Goal: Check status: Check status

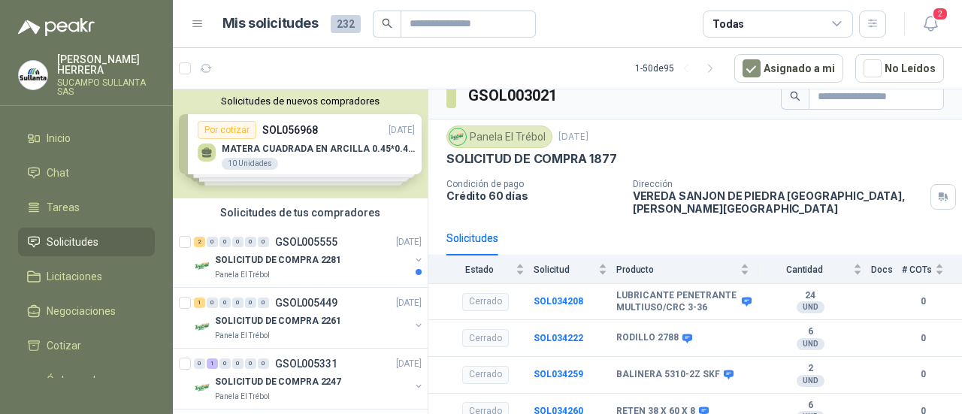
scroll to position [24, 0]
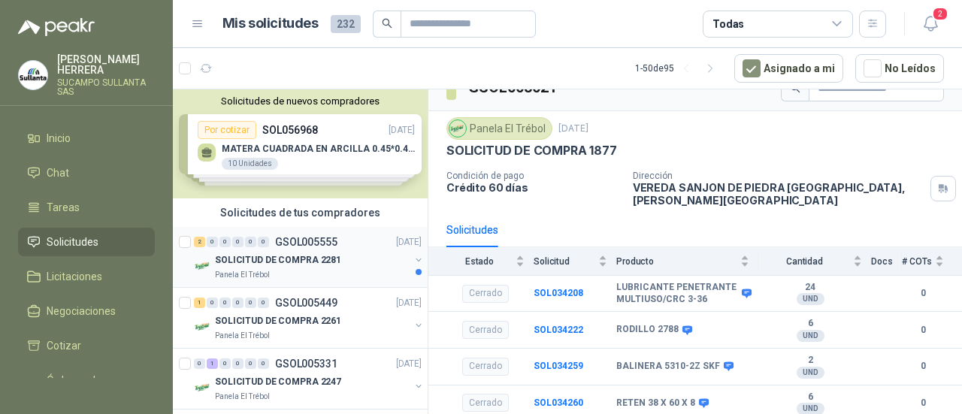
click at [276, 263] on p "SOLICITUD DE COMPRA 2281" at bounding box center [278, 260] width 126 height 14
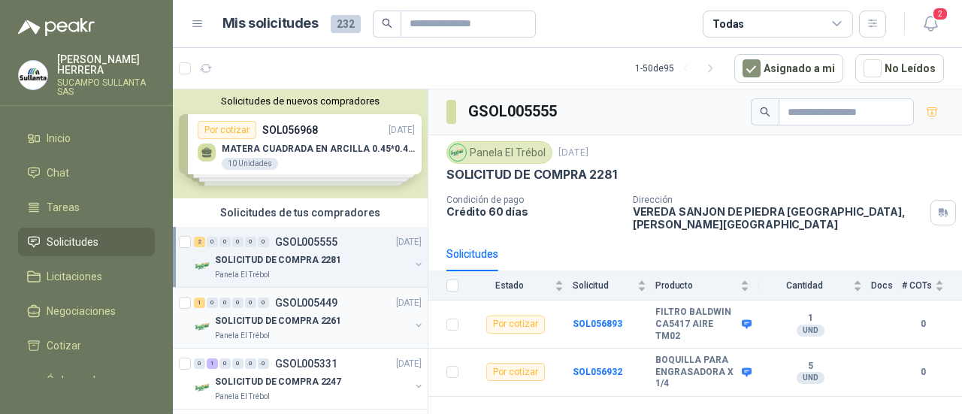
click at [332, 307] on p "GSOL005449" at bounding box center [306, 303] width 62 height 11
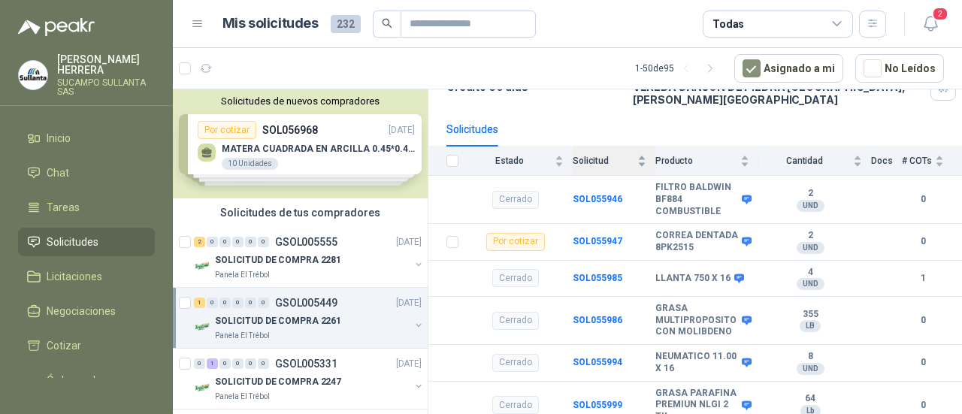
scroll to position [132, 0]
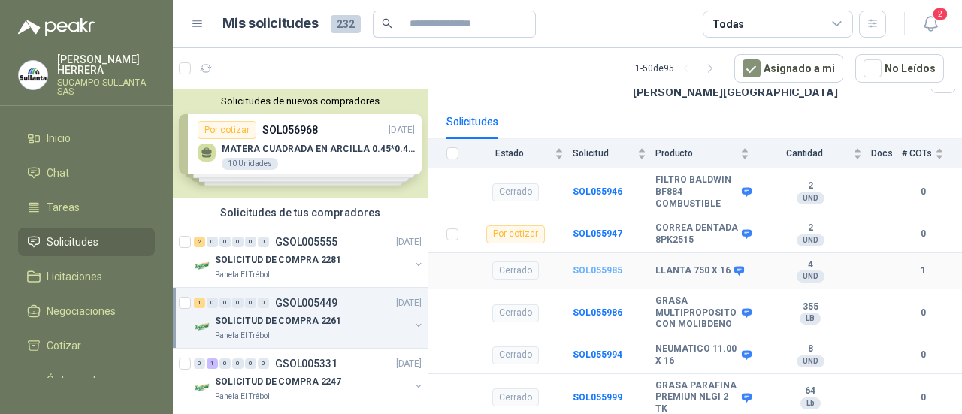
click at [598, 265] on b "SOL055985" at bounding box center [598, 270] width 50 height 11
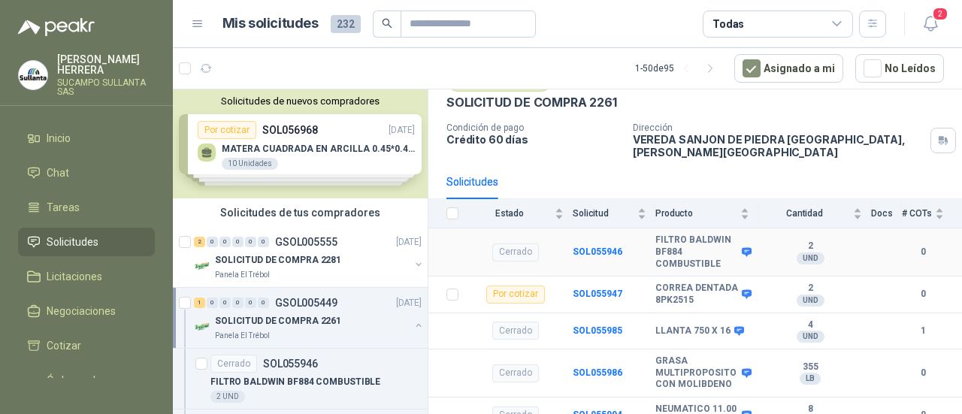
scroll to position [132, 0]
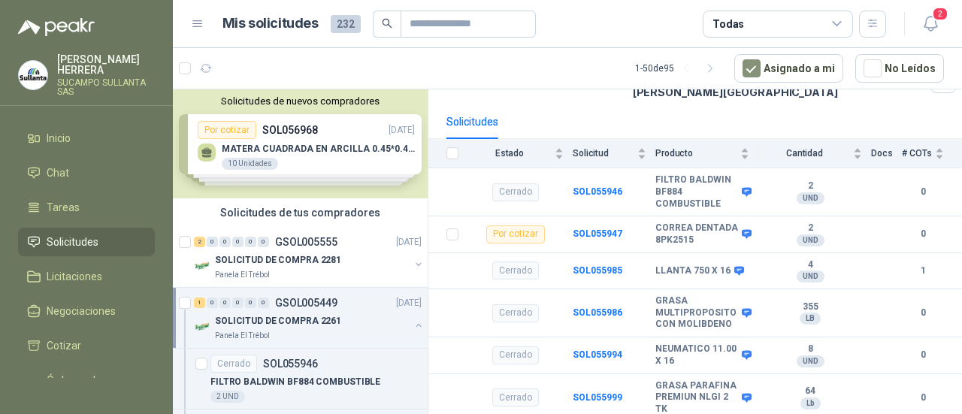
click at [316, 327] on div "SOLICITUD DE COMPRA 2261" at bounding box center [312, 321] width 195 height 18
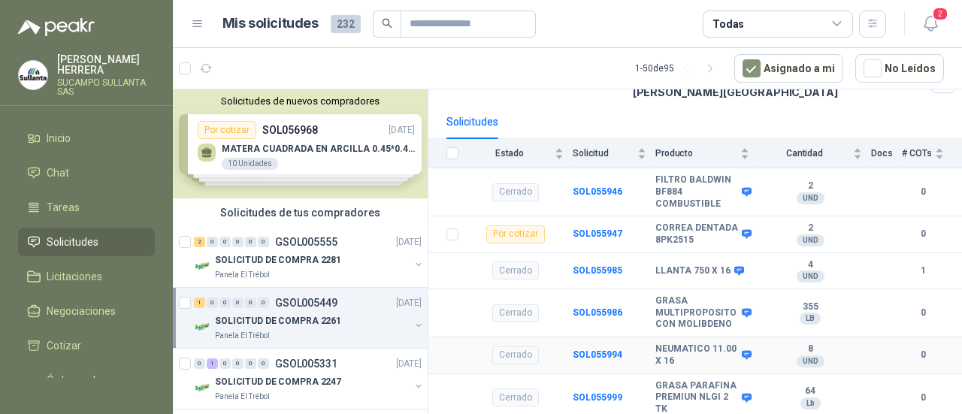
scroll to position [5, 0]
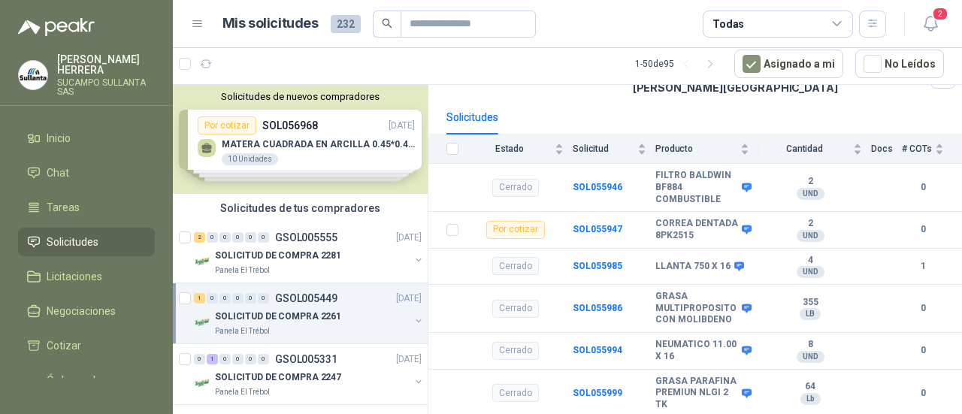
click at [338, 304] on div "1 0 0 0 0 0 GSOL005449 [DATE]" at bounding box center [309, 298] width 231 height 18
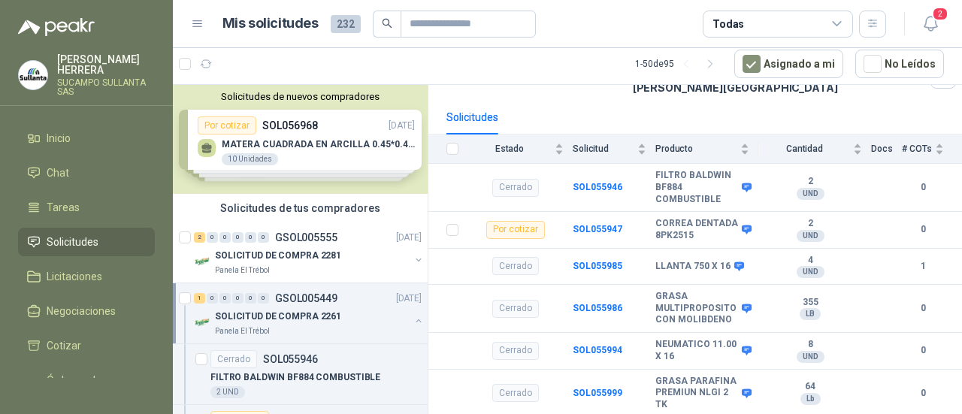
click at [338, 304] on div "1 0 0 0 0 0 GSOL005449 [DATE]" at bounding box center [309, 298] width 231 height 18
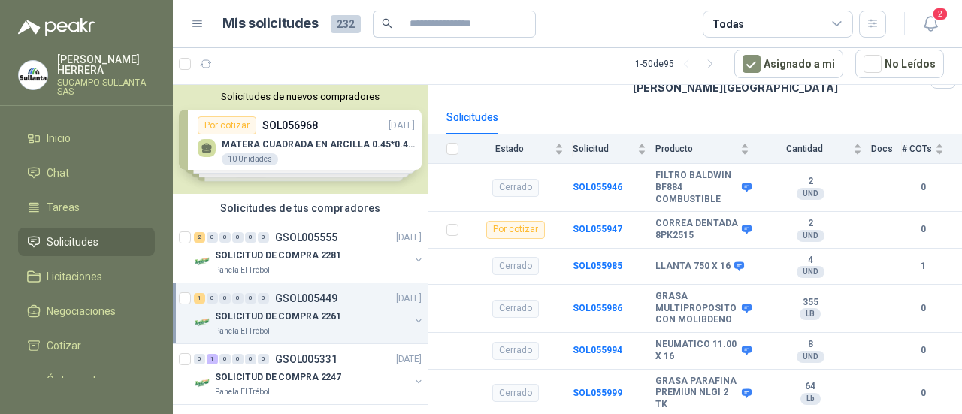
click at [338, 304] on div "1 0 0 0 0 0 GSOL005449 [DATE]" at bounding box center [309, 298] width 231 height 18
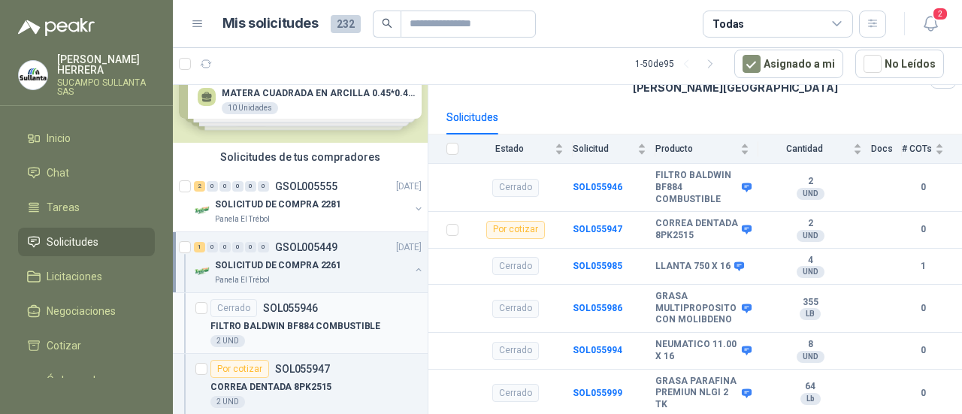
scroll to position [75, 0]
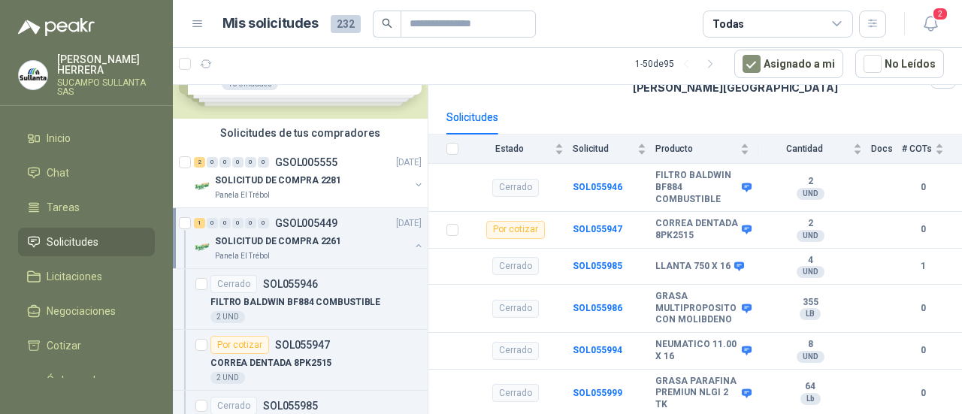
click at [296, 240] on p "SOLICITUD DE COMPRA 2261" at bounding box center [278, 241] width 126 height 14
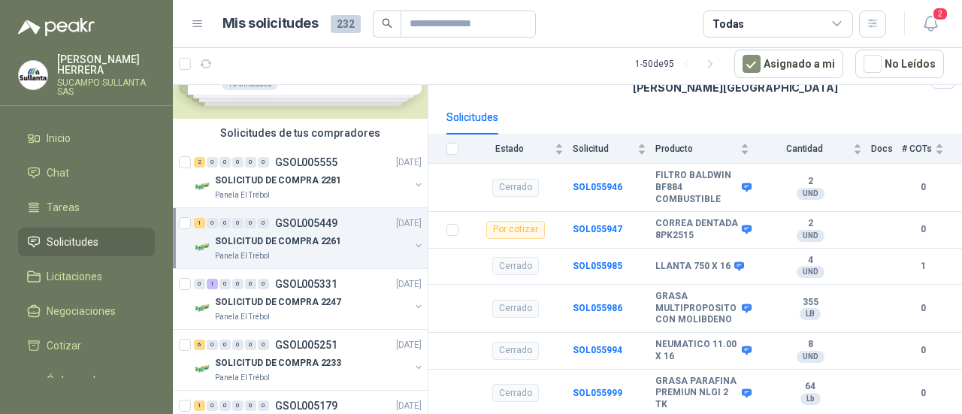
click at [296, 240] on p "SOLICITUD DE COMPRA 2261" at bounding box center [278, 241] width 126 height 14
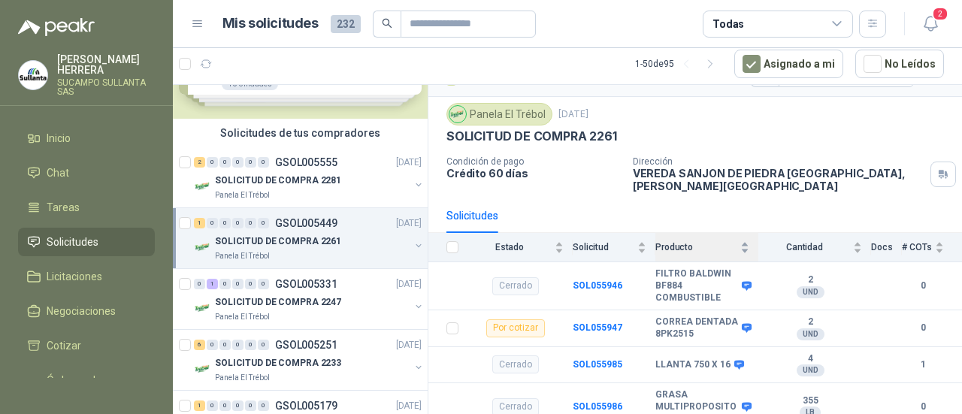
scroll to position [0, 0]
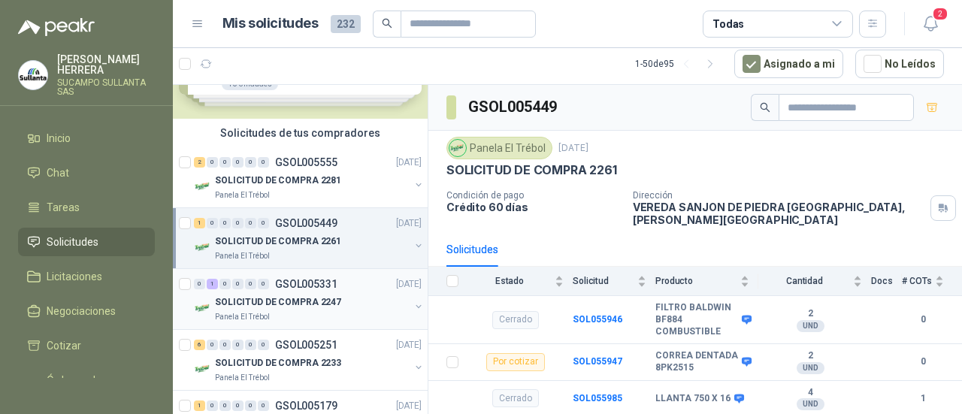
click at [334, 295] on div "SOLICITUD DE COMPRA 2247" at bounding box center [312, 302] width 195 height 18
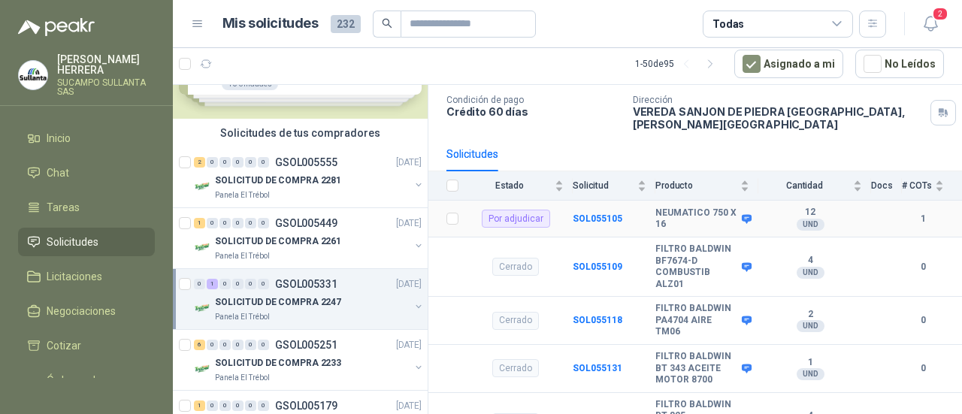
scroll to position [119, 0]
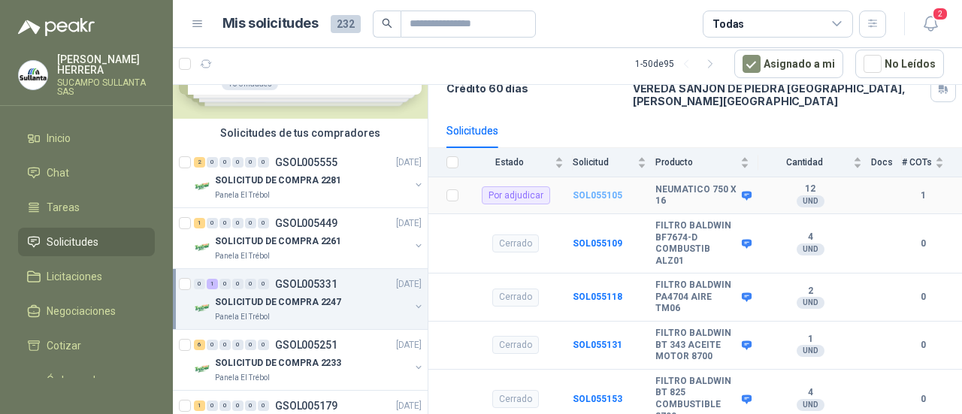
click at [598, 190] on b "SOL055105" at bounding box center [598, 195] width 50 height 11
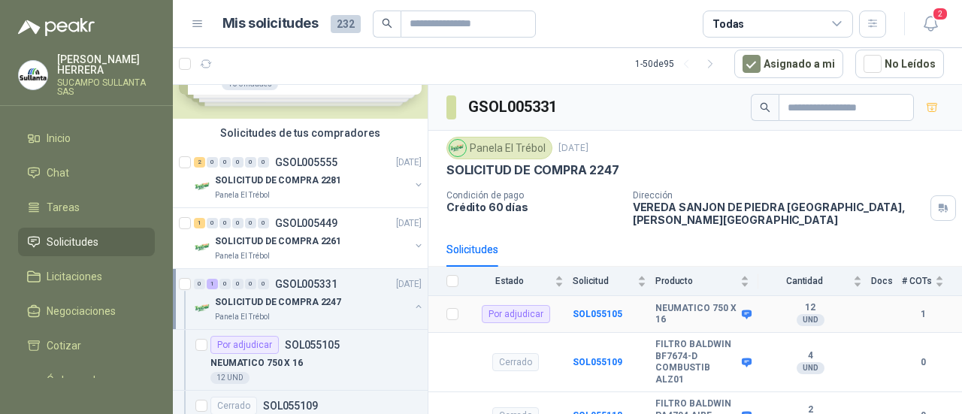
scroll to position [119, 0]
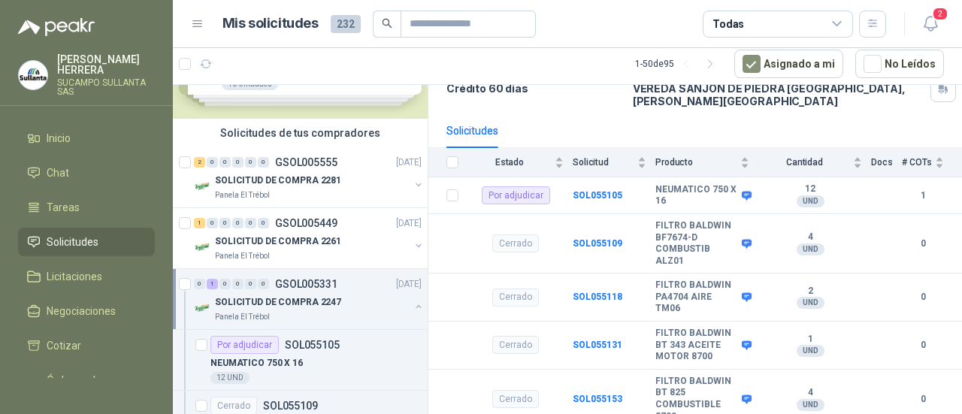
click at [285, 309] on div "SOLICITUD DE COMPRA 2247 Panela El Trébol" at bounding box center [312, 308] width 195 height 30
click at [285, 309] on div "SOLICITUD DE COMPRA 2247" at bounding box center [312, 302] width 195 height 18
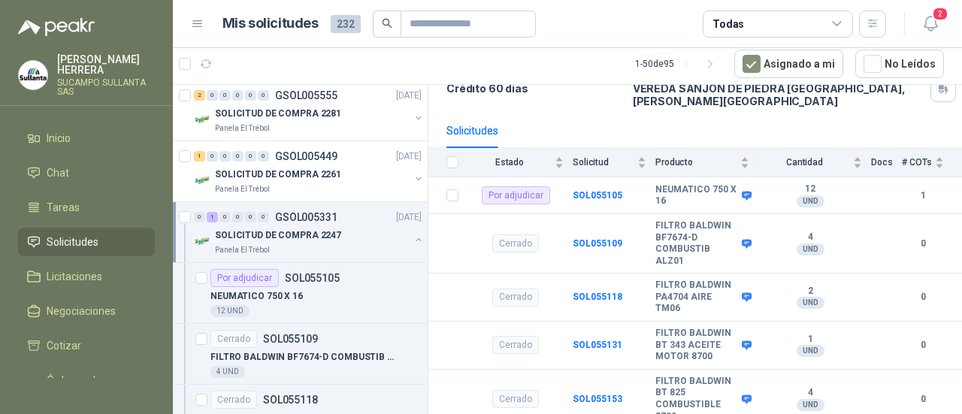
scroll to position [225, 0]
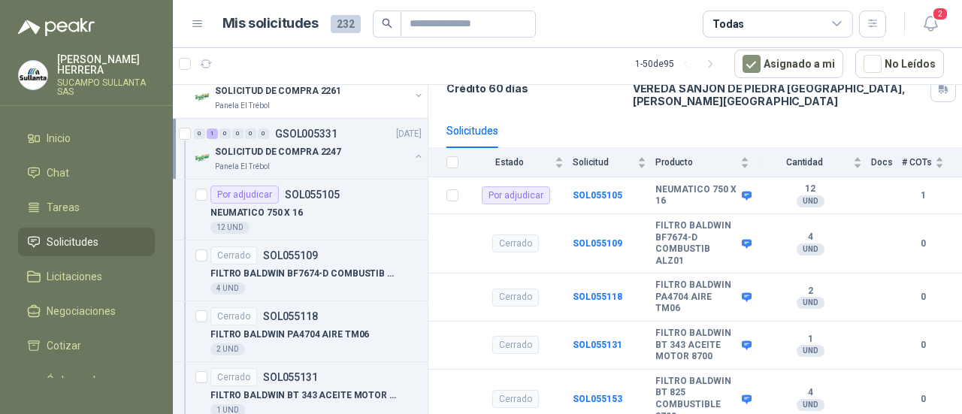
click at [383, 161] on div "Panela El Trébol" at bounding box center [312, 167] width 195 height 12
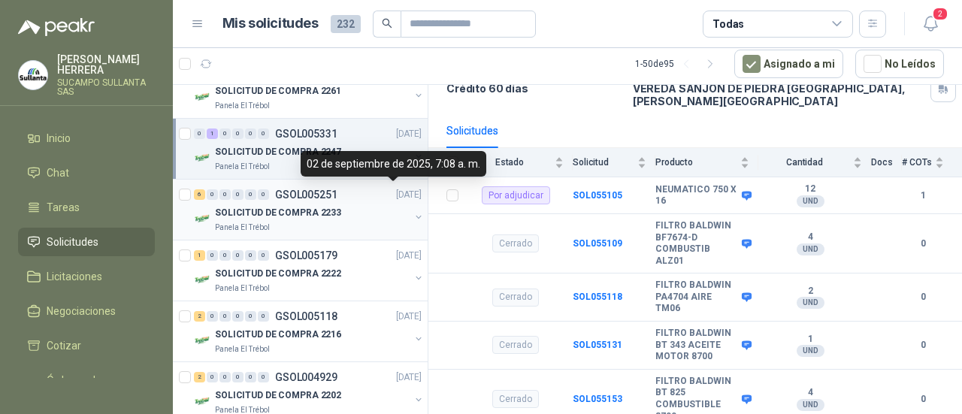
click at [364, 216] on div "SOLICITUD DE COMPRA 2233" at bounding box center [312, 213] width 195 height 18
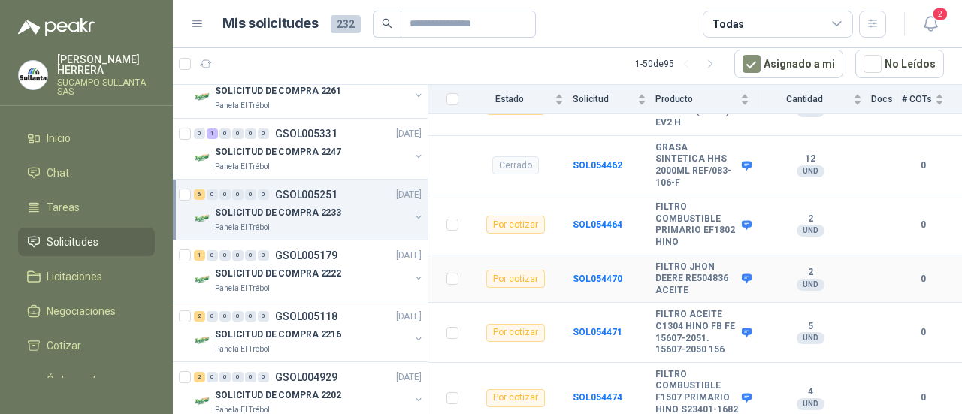
scroll to position [343, 0]
